Goal: Task Accomplishment & Management: Manage account settings

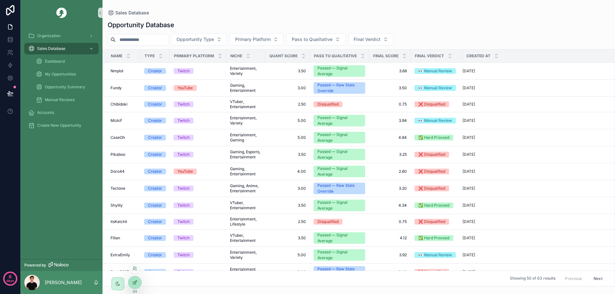
click at [135, 285] on icon at bounding box center [134, 282] width 5 height 5
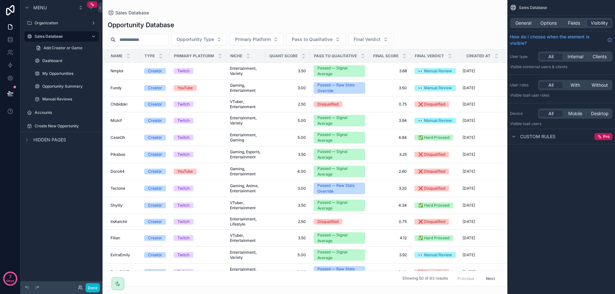
click at [153, 138] on div "scrollable content" at bounding box center [305, 147] width 405 height 294
click at [219, 137] on div "Twitch" at bounding box center [198, 138] width 49 height 6
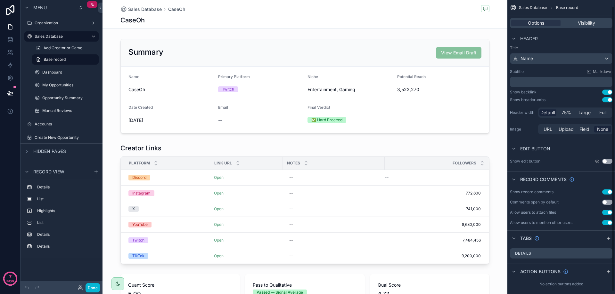
scroll to position [9, 0]
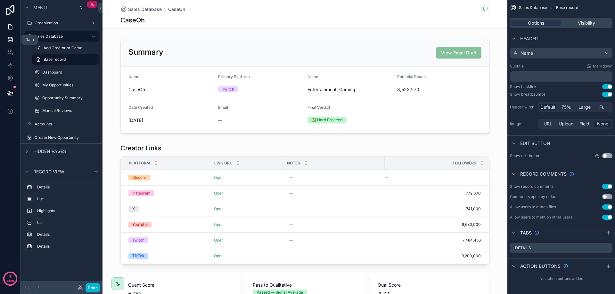
click at [12, 42] on icon at bounding box center [10, 40] width 6 height 6
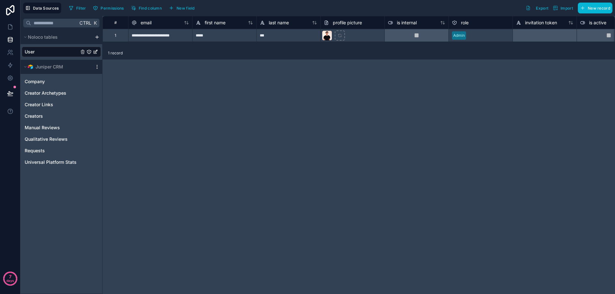
click at [96, 69] on icon "scrollable content" at bounding box center [97, 66] width 5 height 5
click at [69, 72] on div "Juniper CRM" at bounding box center [62, 67] width 82 height 14
click at [95, 68] on icon "scrollable content" at bounding box center [97, 66] width 5 height 5
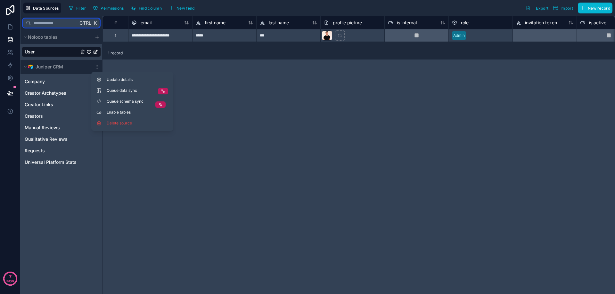
click at [61, 26] on input "text" at bounding box center [54, 23] width 47 height 12
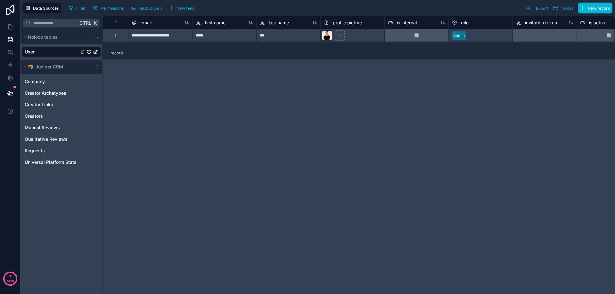
click at [94, 64] on div "Juniper CRM" at bounding box center [62, 67] width 82 height 14
click at [9, 94] on icon at bounding box center [10, 93] width 6 height 6
click at [10, 79] on icon at bounding box center [10, 78] width 6 height 6
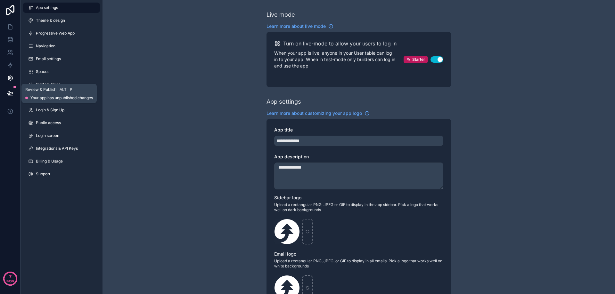
click at [12, 91] on icon at bounding box center [10, 93] width 6 height 6
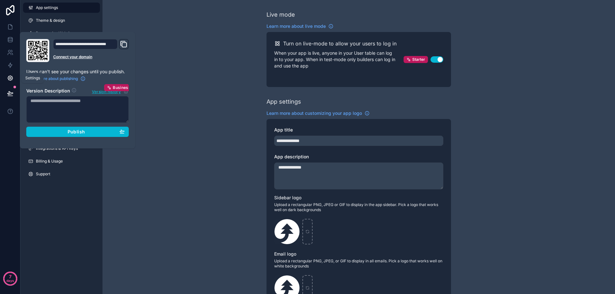
click at [14, 79] on link at bounding box center [10, 78] width 20 height 13
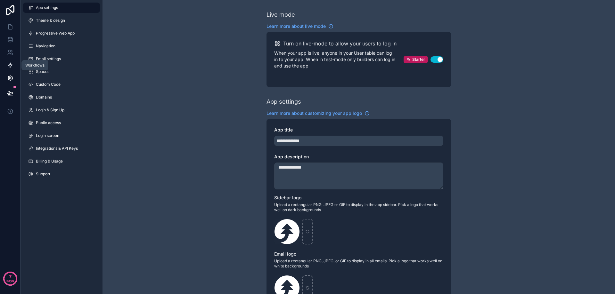
click at [11, 69] on link at bounding box center [10, 65] width 20 height 13
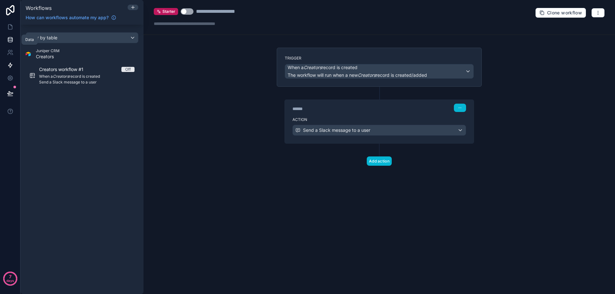
click at [11, 42] on icon at bounding box center [10, 41] width 4 height 3
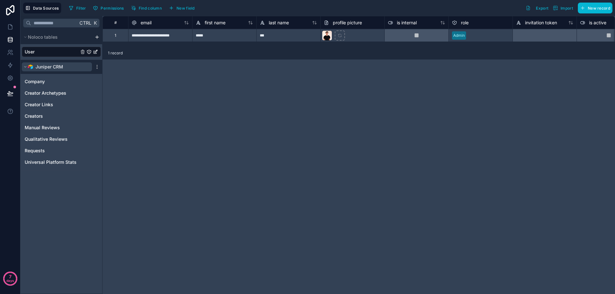
click at [78, 68] on button "Juniper CRM" at bounding box center [57, 66] width 70 height 9
click at [78, 66] on button "Juniper CRM" at bounding box center [57, 66] width 70 height 9
click at [45, 12] on button "Data Sources" at bounding box center [42, 8] width 38 height 11
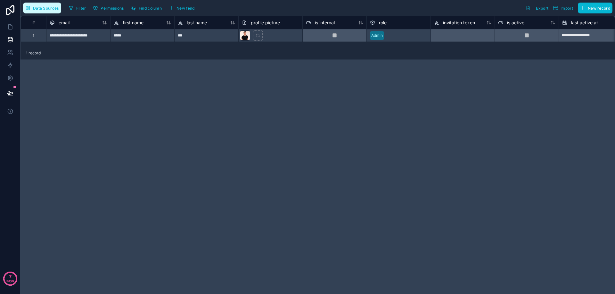
click at [50, 9] on span "Data Sources" at bounding box center [46, 8] width 26 height 5
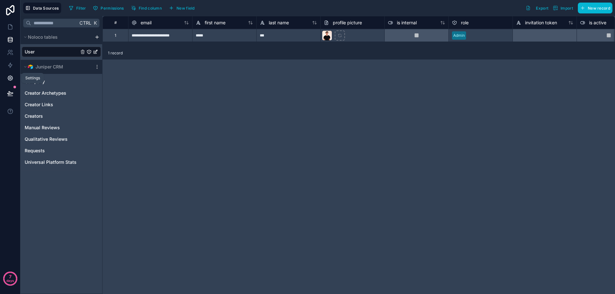
click at [15, 78] on link at bounding box center [10, 78] width 20 height 13
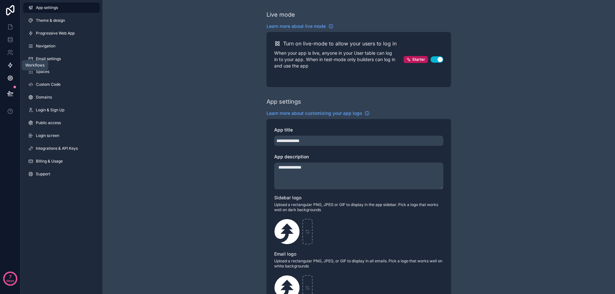
click at [9, 68] on icon at bounding box center [10, 65] width 6 height 6
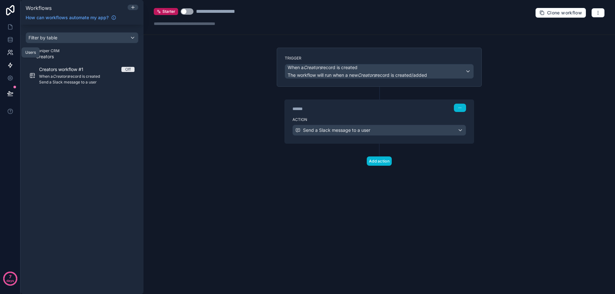
click at [12, 54] on icon at bounding box center [12, 55] width 1 height 2
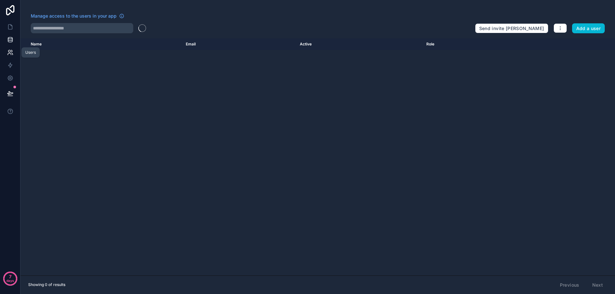
click at [7, 41] on icon at bounding box center [10, 40] width 6 height 6
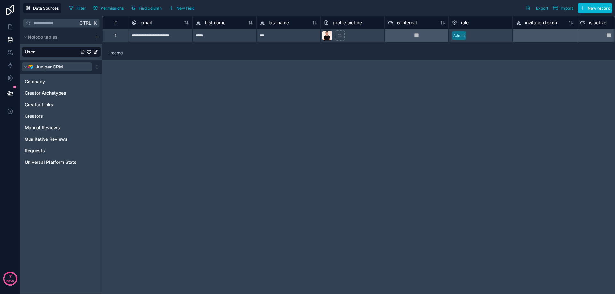
click at [72, 66] on button "Juniper CRM" at bounding box center [57, 66] width 70 height 9
click at [73, 65] on button "Juniper CRM" at bounding box center [57, 66] width 70 height 9
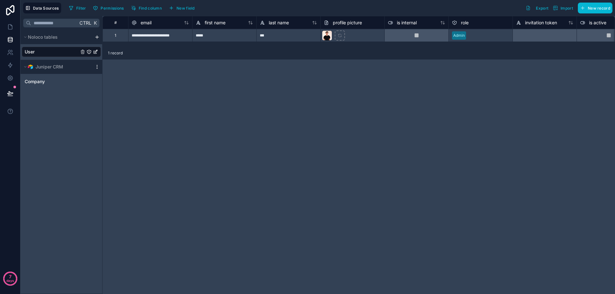
click at [95, 66] on icon "scrollable content" at bounding box center [97, 66] width 5 height 5
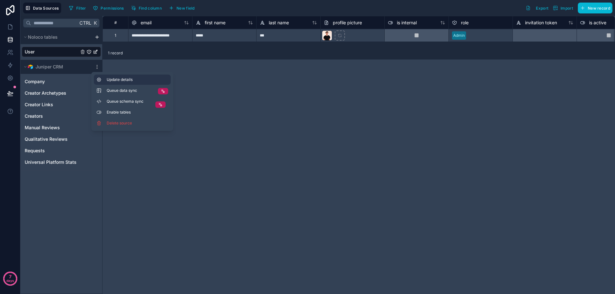
click at [120, 79] on span "Update details" at bounding box center [138, 79] width 62 height 5
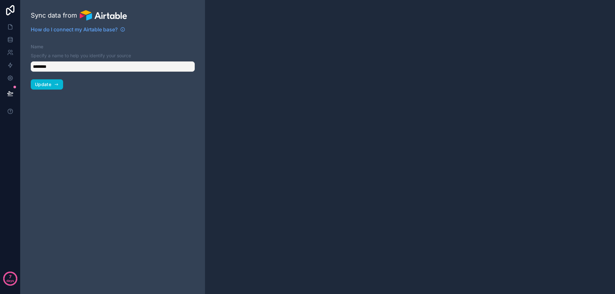
type input "**********"
click at [67, 67] on input "**********" at bounding box center [113, 67] width 164 height 10
click at [0, 294] on com-1password-button at bounding box center [0, 294] width 0 height 0
click at [178, 65] on input "**********" at bounding box center [113, 67] width 164 height 10
click at [82, 65] on input "**********" at bounding box center [113, 67] width 164 height 10
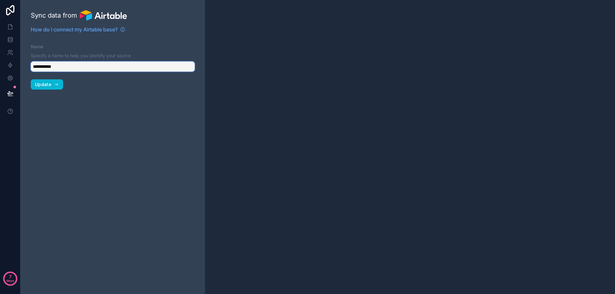
click at [0, 294] on com-1password-button at bounding box center [0, 294] width 0 height 0
click at [92, 67] on input "**********" at bounding box center [113, 67] width 164 height 10
click at [53, 70] on input "**********" at bounding box center [113, 67] width 164 height 10
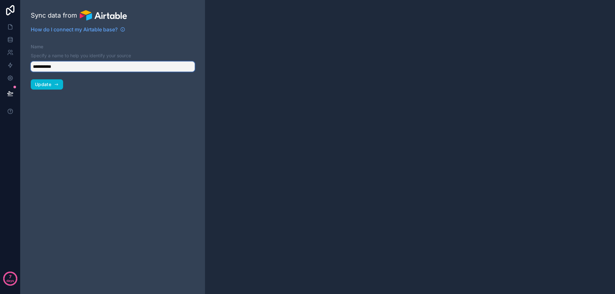
click at [53, 70] on input "**********" at bounding box center [113, 67] width 164 height 10
drag, startPoint x: 94, startPoint y: 77, endPoint x: 65, endPoint y: 86, distance: 29.7
click at [94, 78] on div "**********" at bounding box center [113, 147] width 185 height 294
click at [11, 40] on icon at bounding box center [10, 40] width 6 height 6
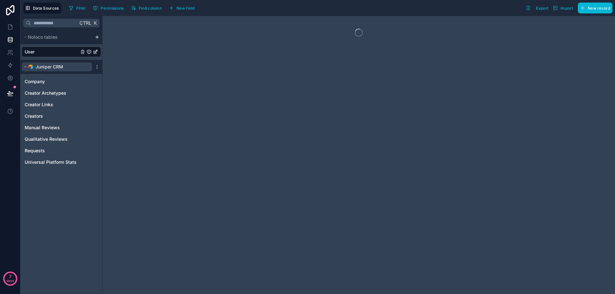
click at [55, 69] on span "Juniper CRM" at bounding box center [50, 67] width 28 height 6
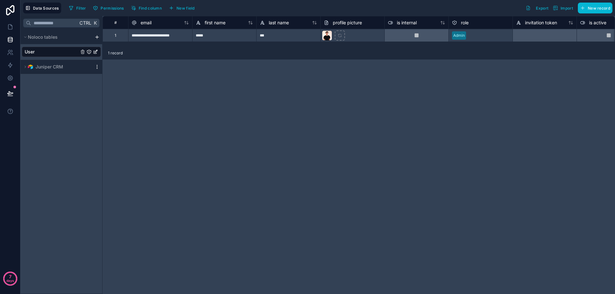
click at [98, 64] on icon "scrollable content" at bounding box center [97, 66] width 5 height 5
click at [134, 83] on button "Update details" at bounding box center [132, 80] width 77 height 10
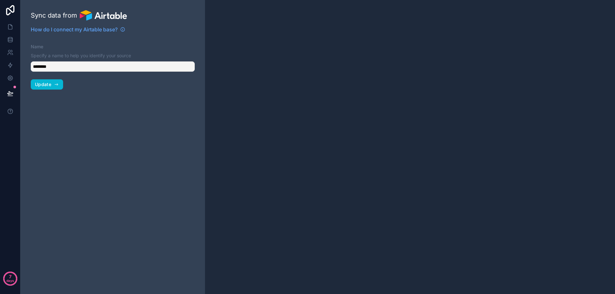
type input "**********"
click at [54, 66] on input "**********" at bounding box center [113, 67] width 164 height 10
click at [93, 66] on input "**********" at bounding box center [113, 67] width 164 height 10
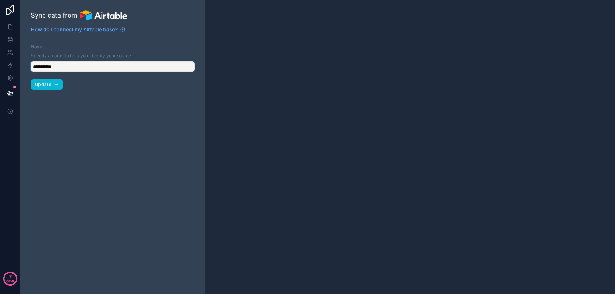
click at [170, 66] on input "**********" at bounding box center [113, 67] width 164 height 10
click at [0, 294] on com-1password-button at bounding box center [0, 294] width 0 height 0
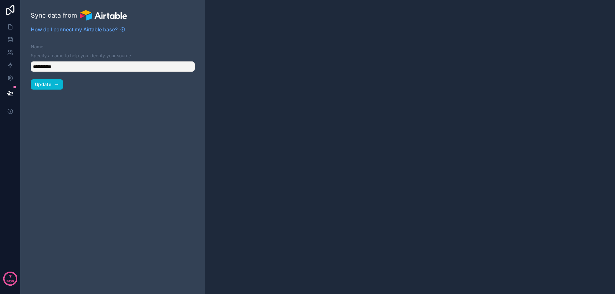
click at [95, 82] on div "**********" at bounding box center [113, 147] width 185 height 294
click at [54, 83] on icon "button" at bounding box center [56, 84] width 5 height 5
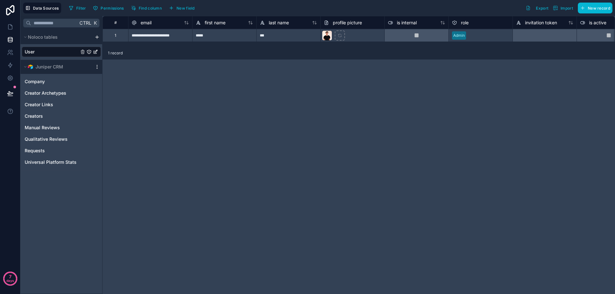
click at [97, 69] on icon "scrollable content" at bounding box center [97, 68] width 0 height 0
click at [123, 126] on button "Delete source" at bounding box center [132, 123] width 77 height 10
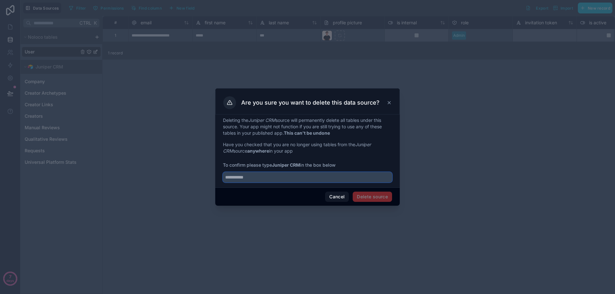
click at [282, 180] on input "text" at bounding box center [307, 177] width 169 height 10
type input "**********"
click at [370, 198] on button "Delete source" at bounding box center [372, 197] width 39 height 10
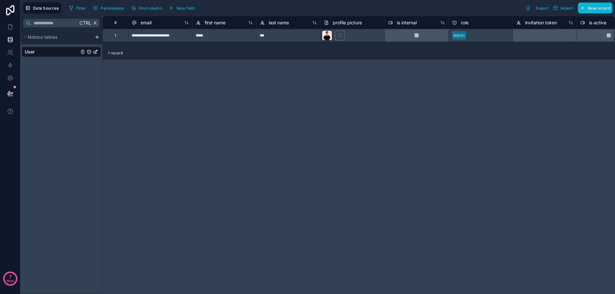
click at [68, 68] on div "Ctrl K Noloco tables User" at bounding box center [62, 155] width 82 height 278
click at [50, 7] on span "Data Sources" at bounding box center [46, 8] width 26 height 5
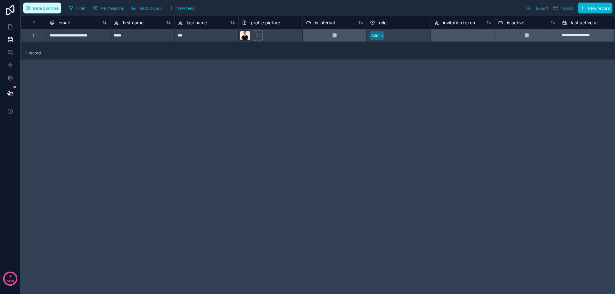
click at [48, 7] on span "Data Sources" at bounding box center [46, 8] width 26 height 5
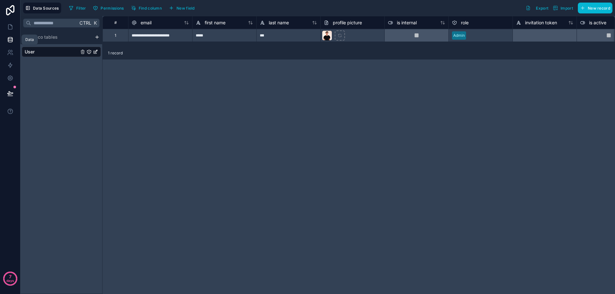
click at [10, 39] on icon at bounding box center [10, 38] width 4 height 2
click at [10, 38] on icon at bounding box center [10, 40] width 6 height 6
click at [10, 76] on icon at bounding box center [10, 78] width 5 height 5
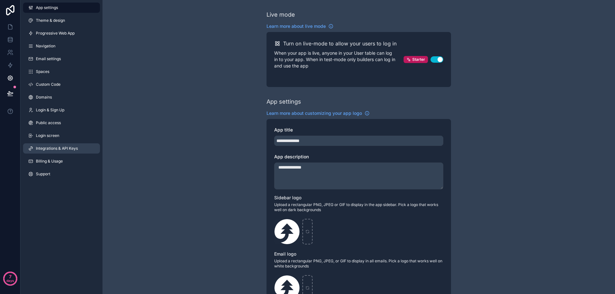
click at [66, 146] on span "Integrations & API Keys" at bounding box center [57, 148] width 42 height 5
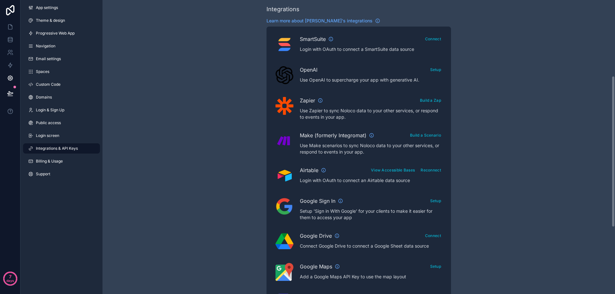
scroll to position [160, 0]
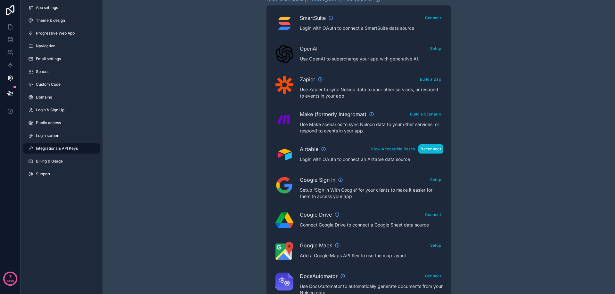
click at [436, 150] on button "Reconnect" at bounding box center [430, 149] width 25 height 9
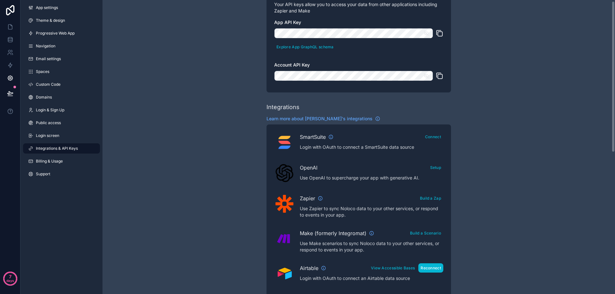
scroll to position [0, 0]
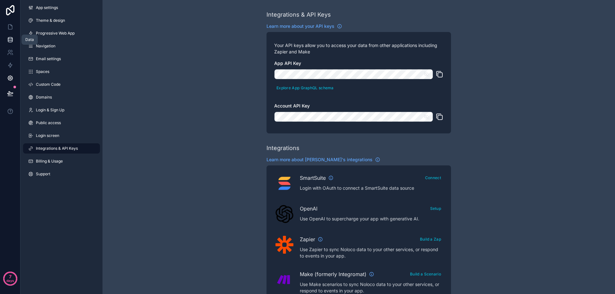
click at [13, 37] on icon at bounding box center [10, 40] width 6 height 6
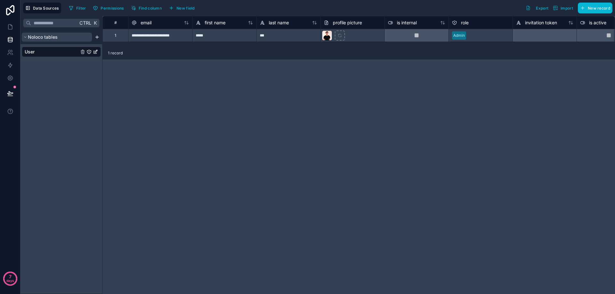
click at [29, 38] on span "Noloco tables" at bounding box center [43, 37] width 30 height 6
click at [53, 66] on div "Ctrl K Noloco tables User" at bounding box center [62, 155] width 82 height 278
click at [12, 81] on icon at bounding box center [10, 78] width 6 height 6
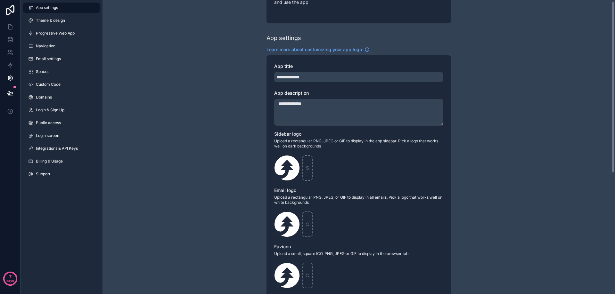
scroll to position [208, 0]
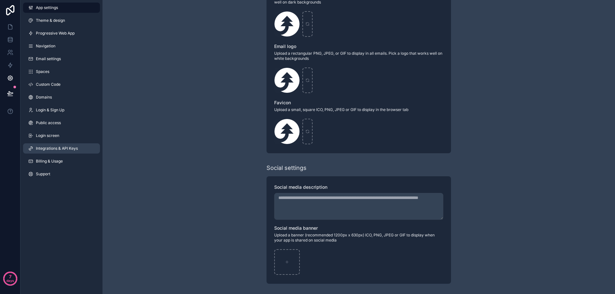
click at [68, 147] on span "Integrations & API Keys" at bounding box center [57, 148] width 42 height 5
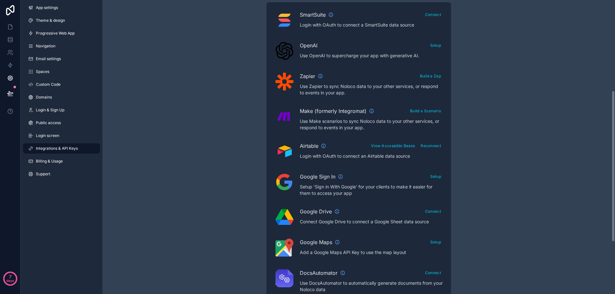
scroll to position [176, 0]
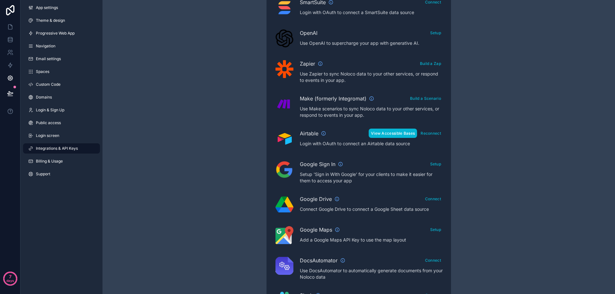
click at [394, 134] on button "View Accessible Bases" at bounding box center [393, 133] width 48 height 9
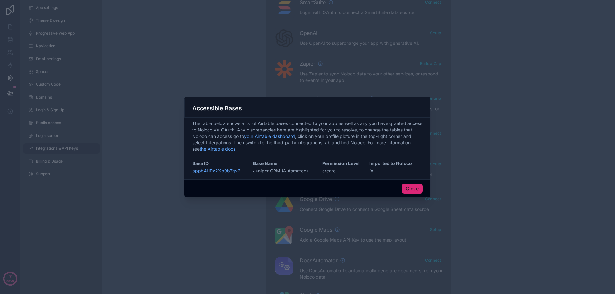
click at [414, 189] on button "Close" at bounding box center [412, 189] width 21 height 10
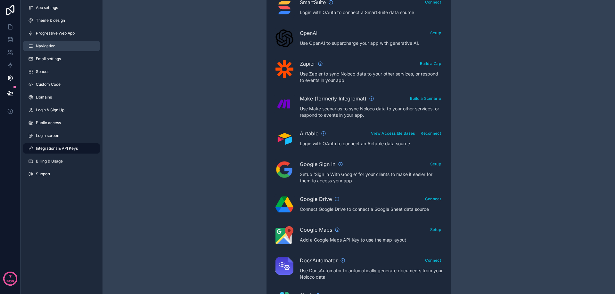
click at [47, 45] on span "Navigation" at bounding box center [46, 46] width 20 height 5
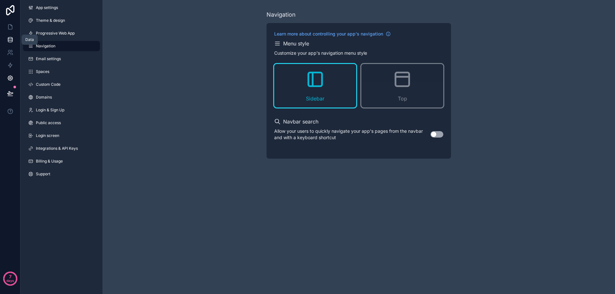
click at [13, 44] on link at bounding box center [10, 39] width 20 height 13
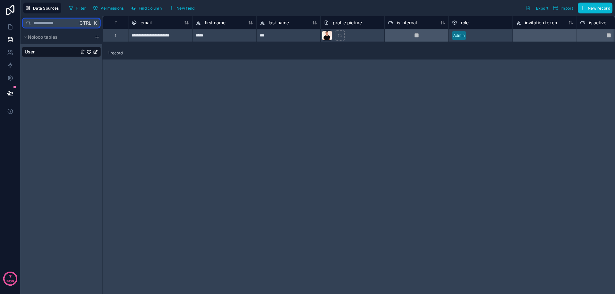
click at [49, 22] on input "text" at bounding box center [54, 23] width 47 height 12
click at [562, 10] on span "Import" at bounding box center [567, 8] width 12 height 5
